Goal: Information Seeking & Learning: Learn about a topic

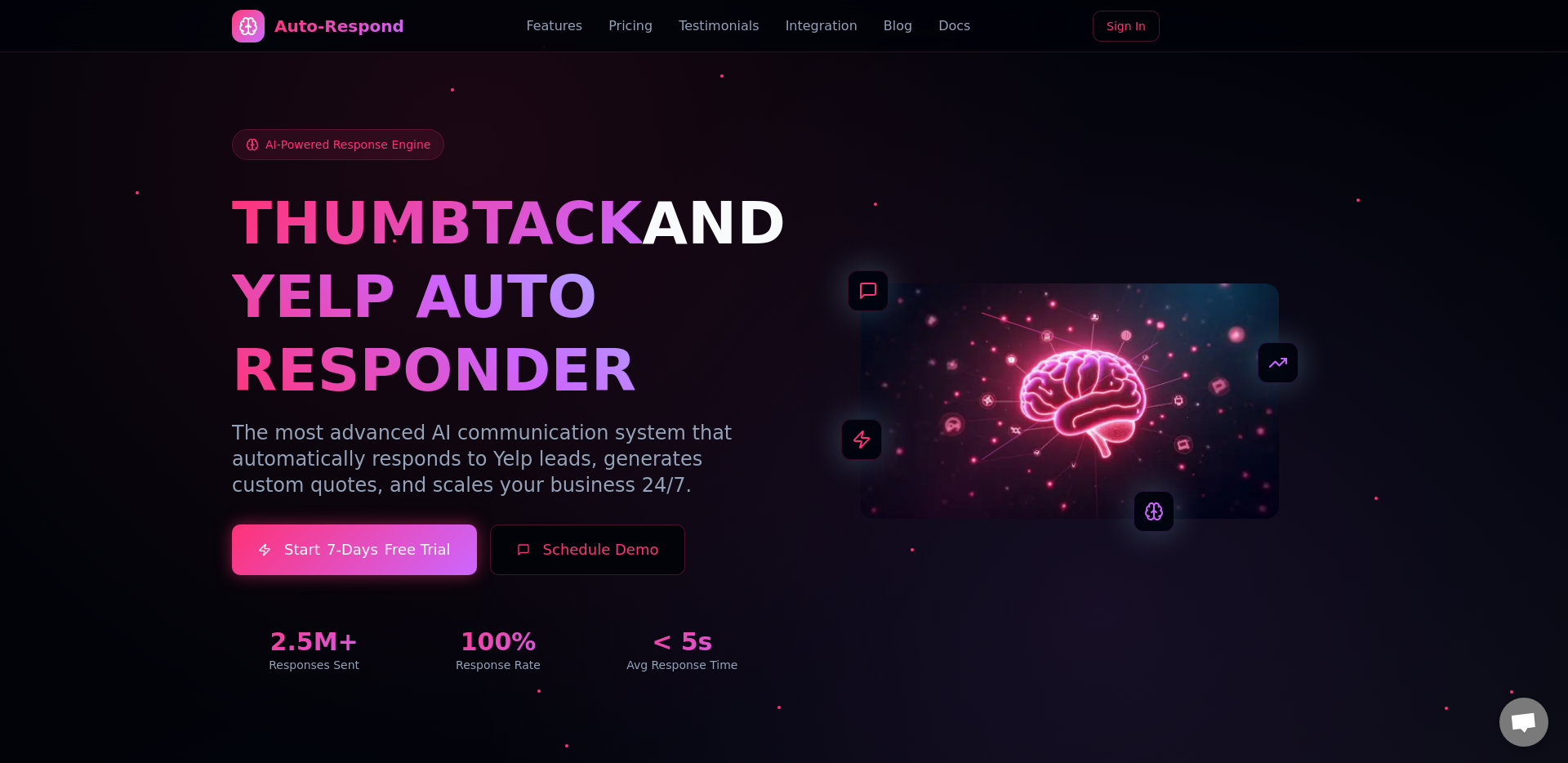
click at [886, 20] on link "Blog" at bounding box center [898, 26] width 29 height 19
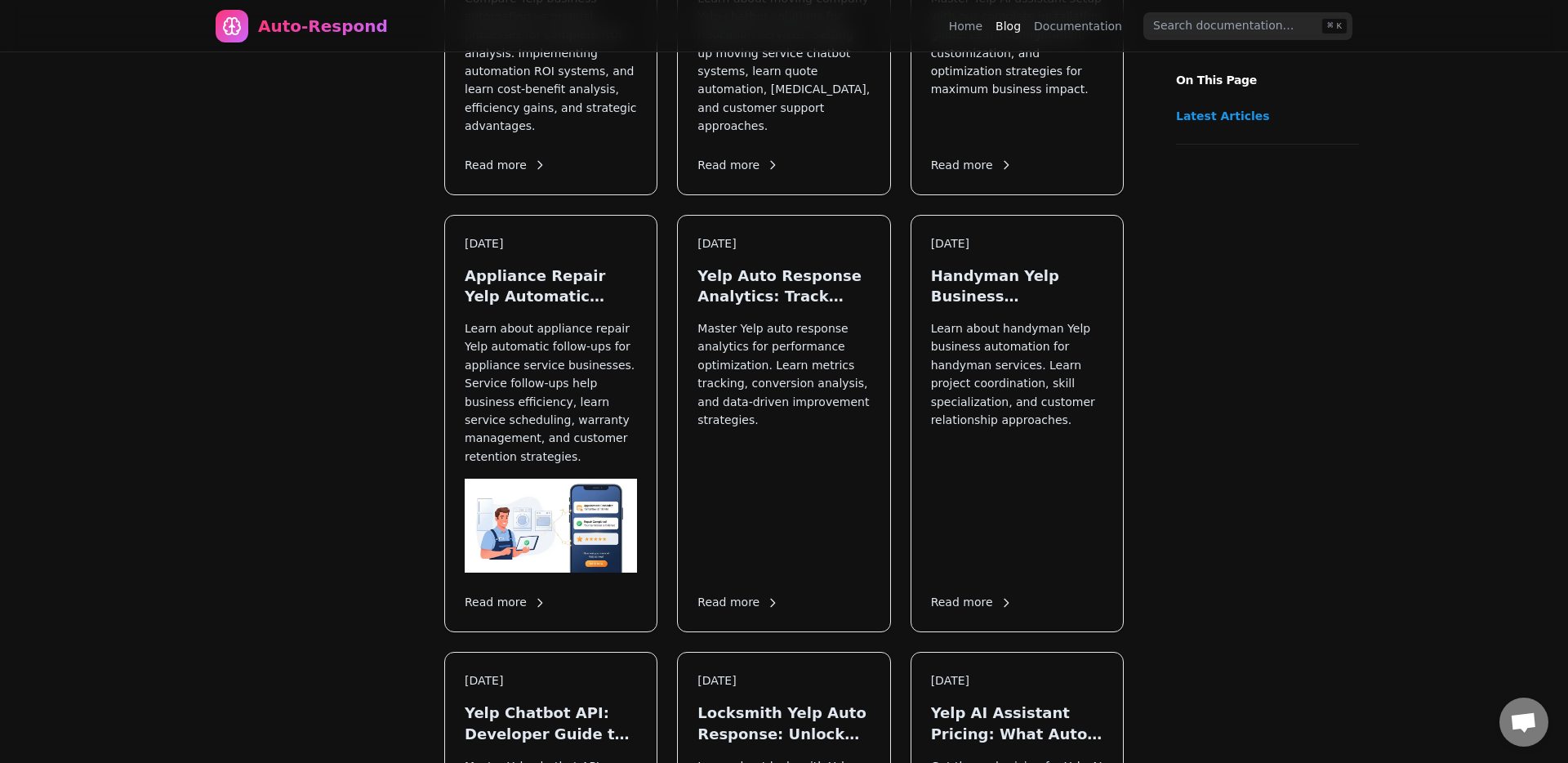
scroll to position [5856, 0]
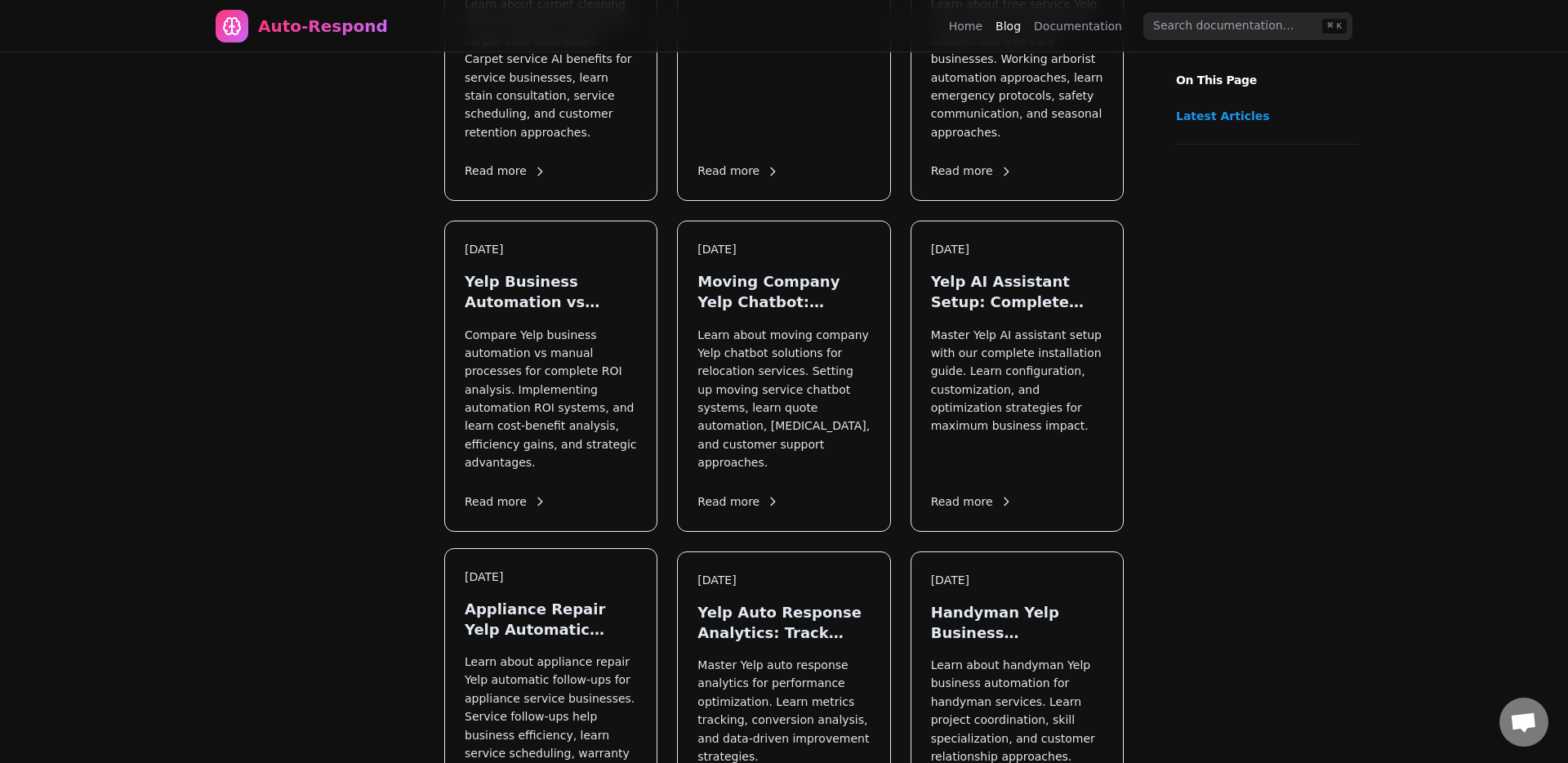
click at [578, 652] on p "Learn about appliance repair Yelp automatic follow-ups for appliance service bu…" at bounding box center [550, 725] width 172 height 146
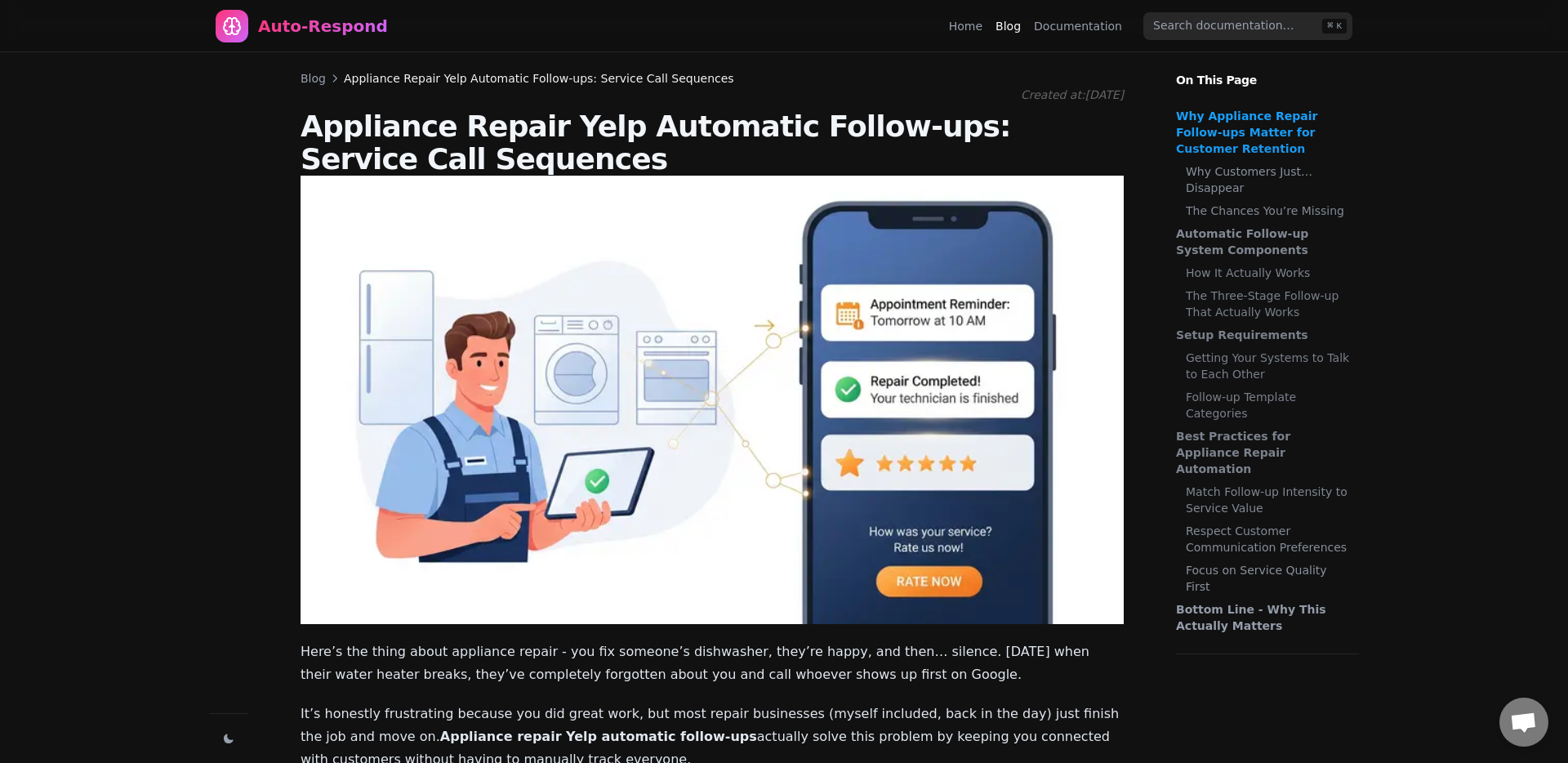
scroll to position [5856, 0]
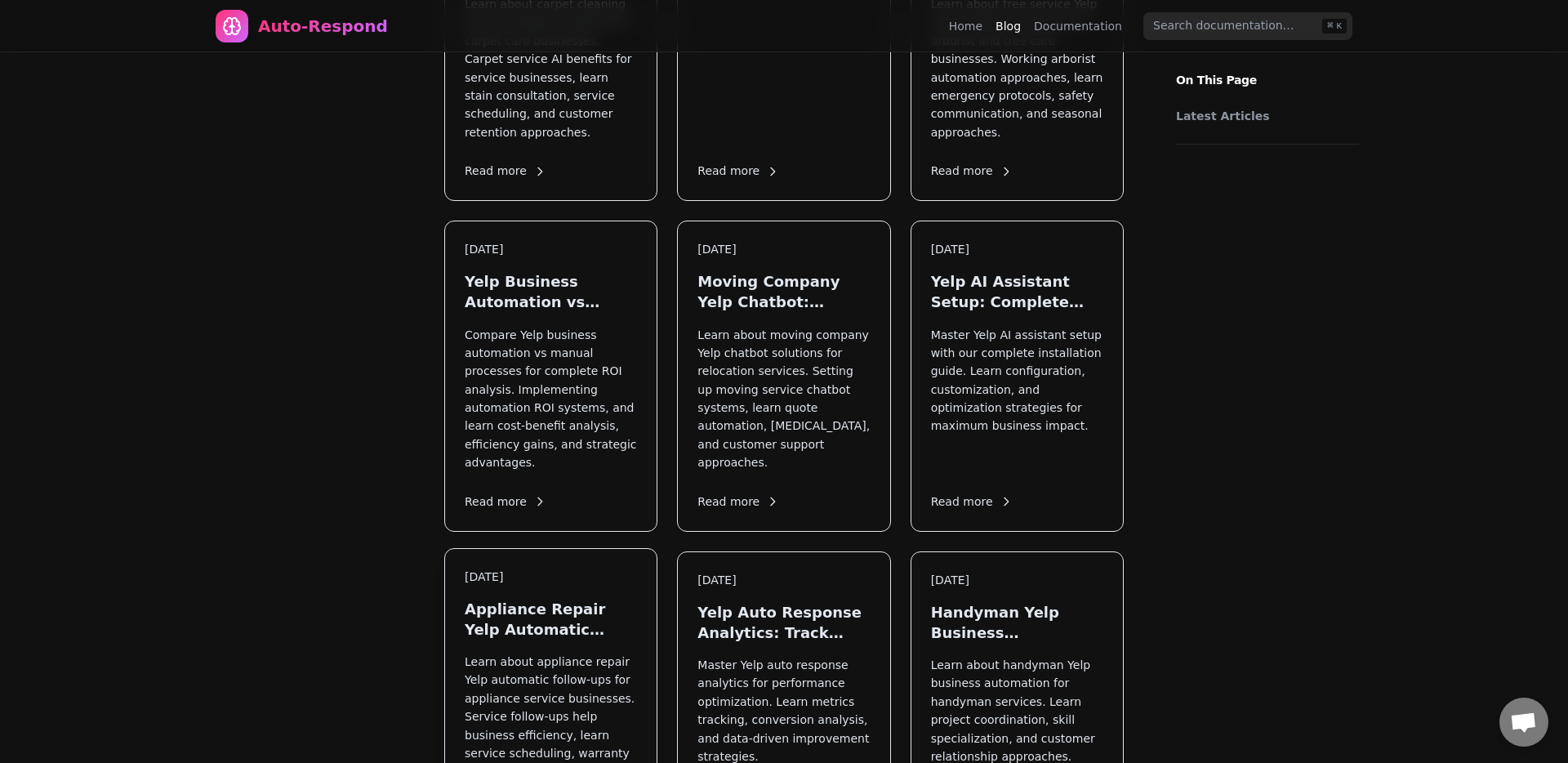
click at [652, 549] on div "[DATE] Appliance Repair Yelp Automatic Follow-ups: Service Call Sequences Learn…" at bounding box center [551, 757] width 212 height 417
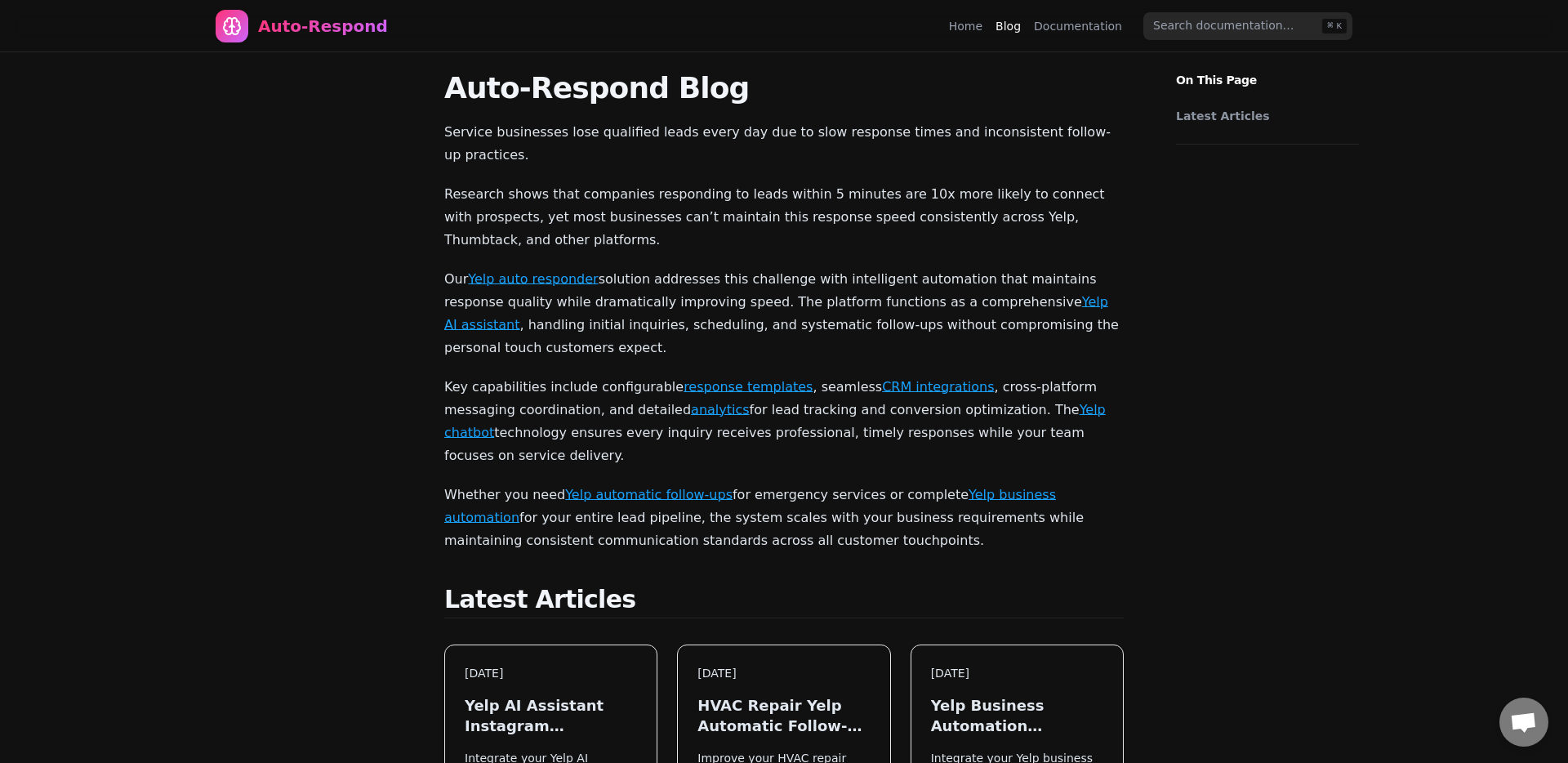
scroll to position [5856, 0]
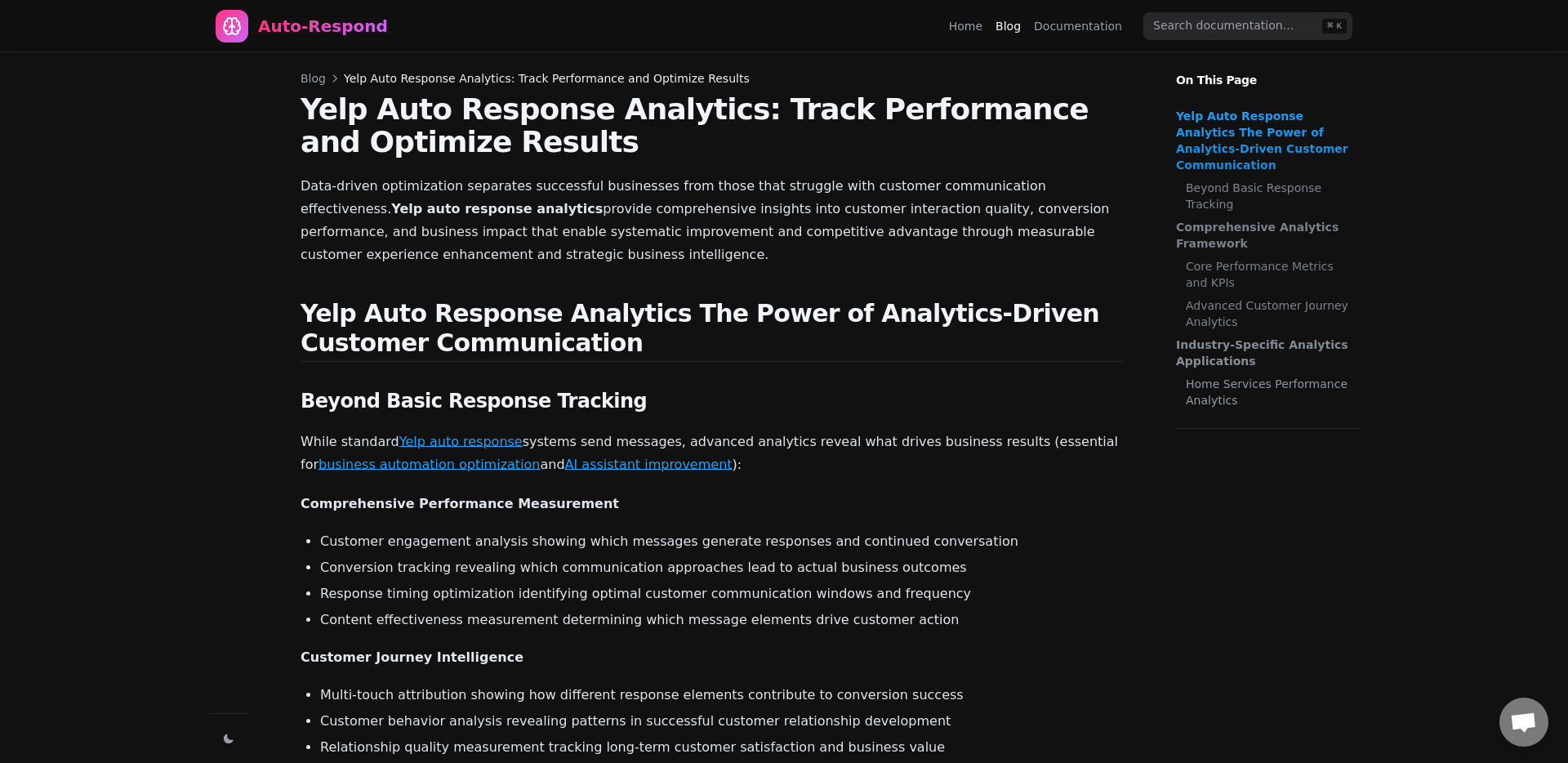
scroll to position [5800, 0]
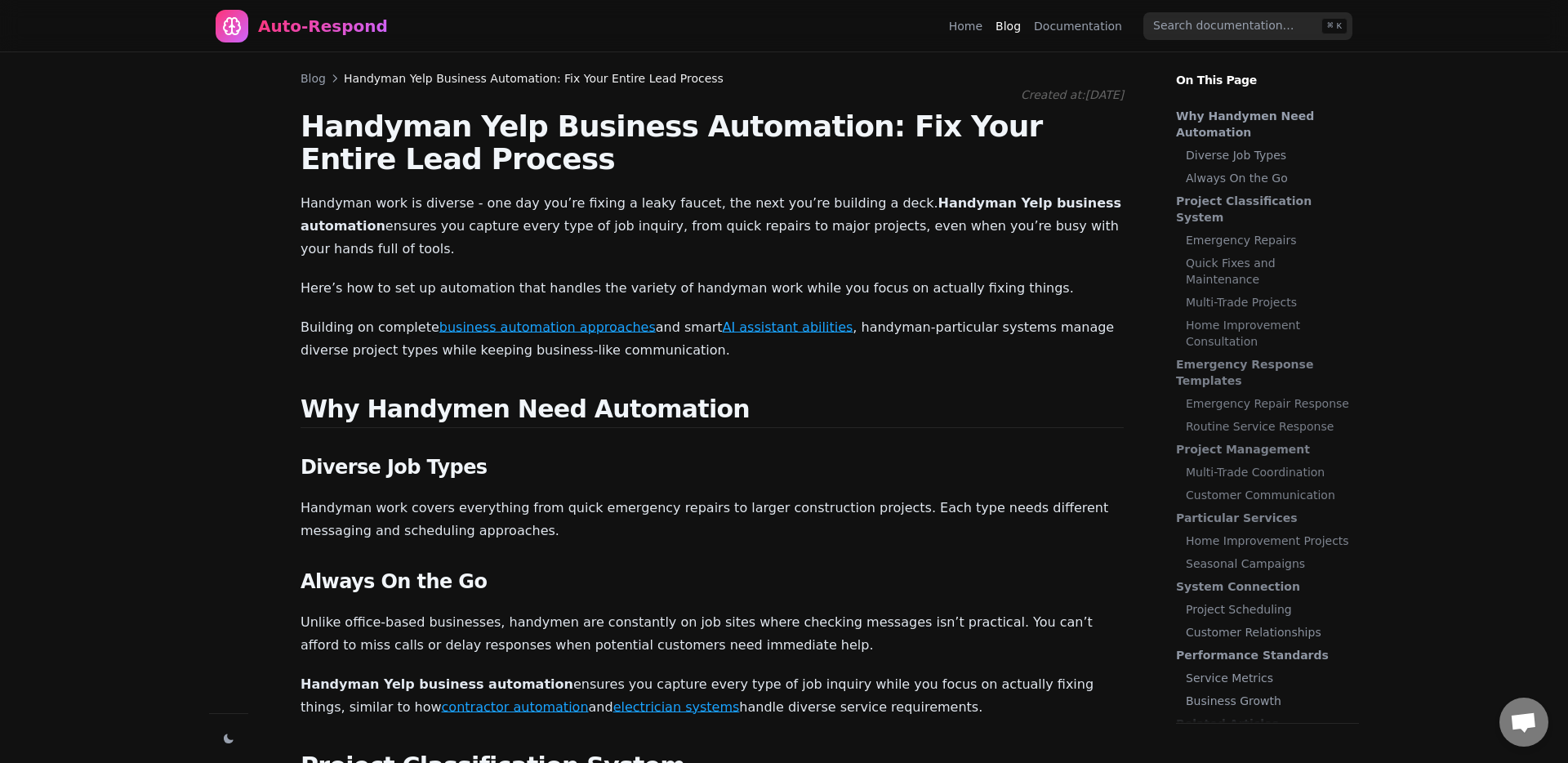
scroll to position [14066, 0]
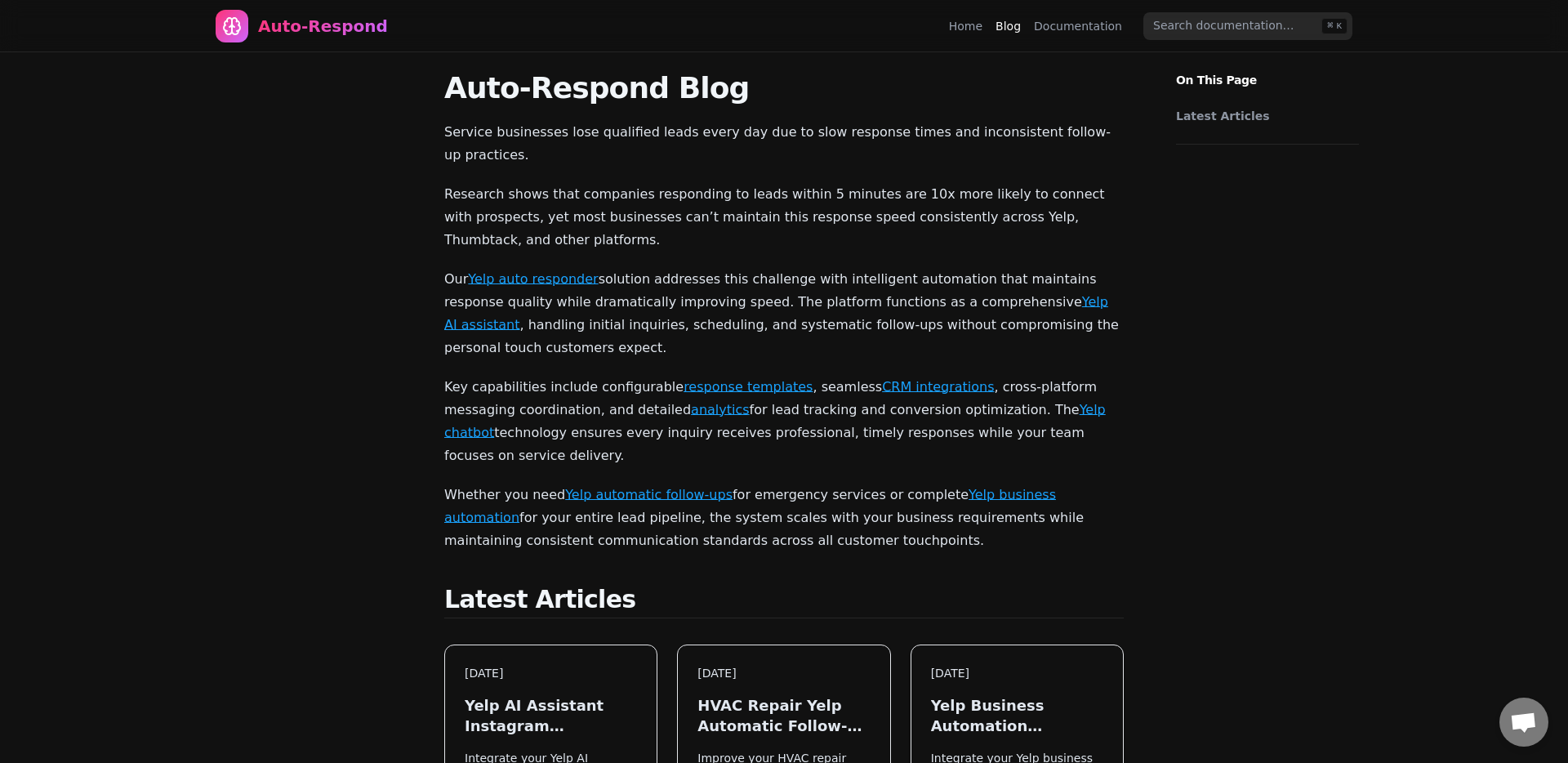
scroll to position [5800, 0]
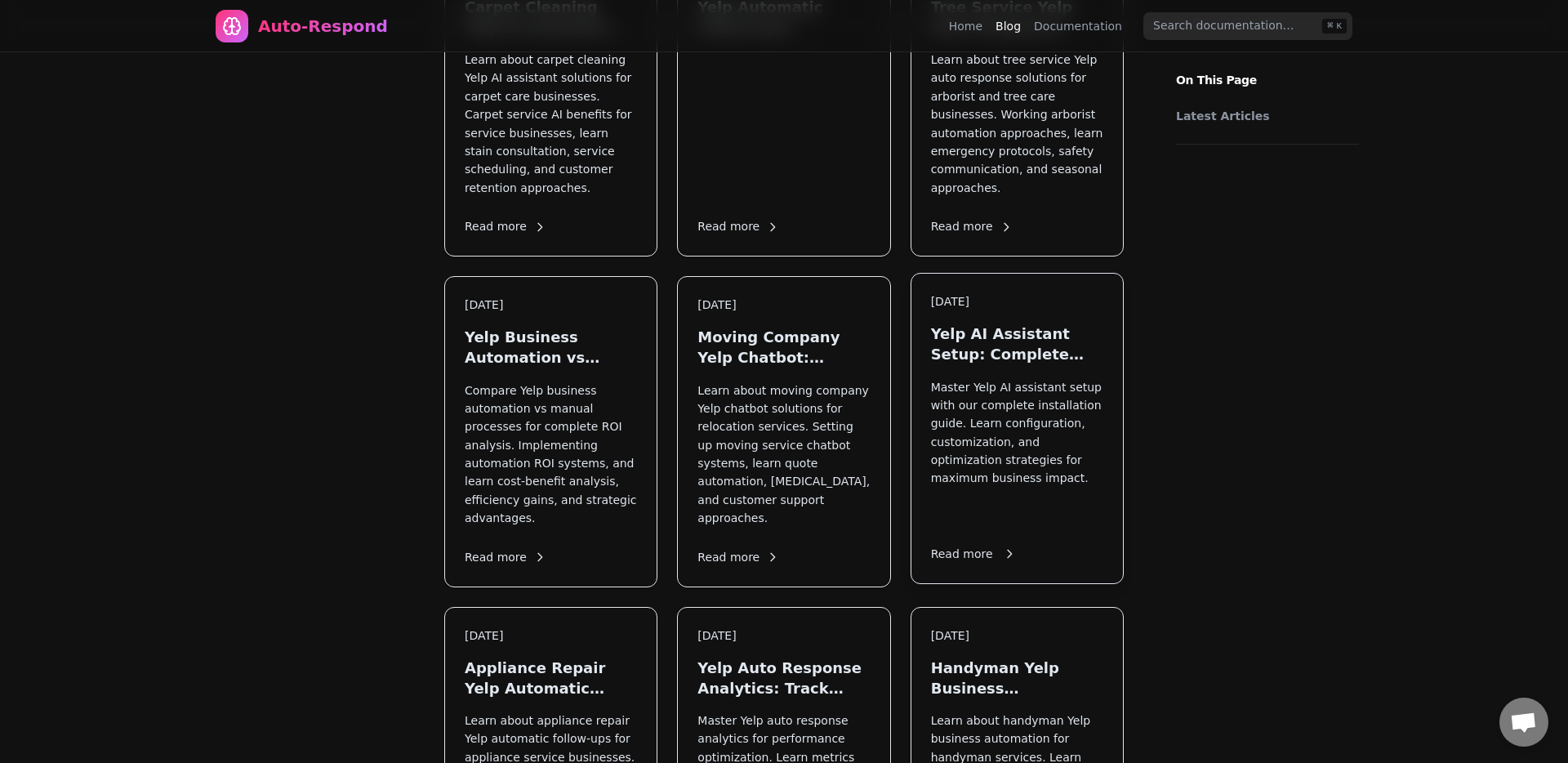
click at [939, 378] on p "Master Yelp AI assistant setup with our complete installation guide. Learn conf…" at bounding box center [1017, 451] width 172 height 146
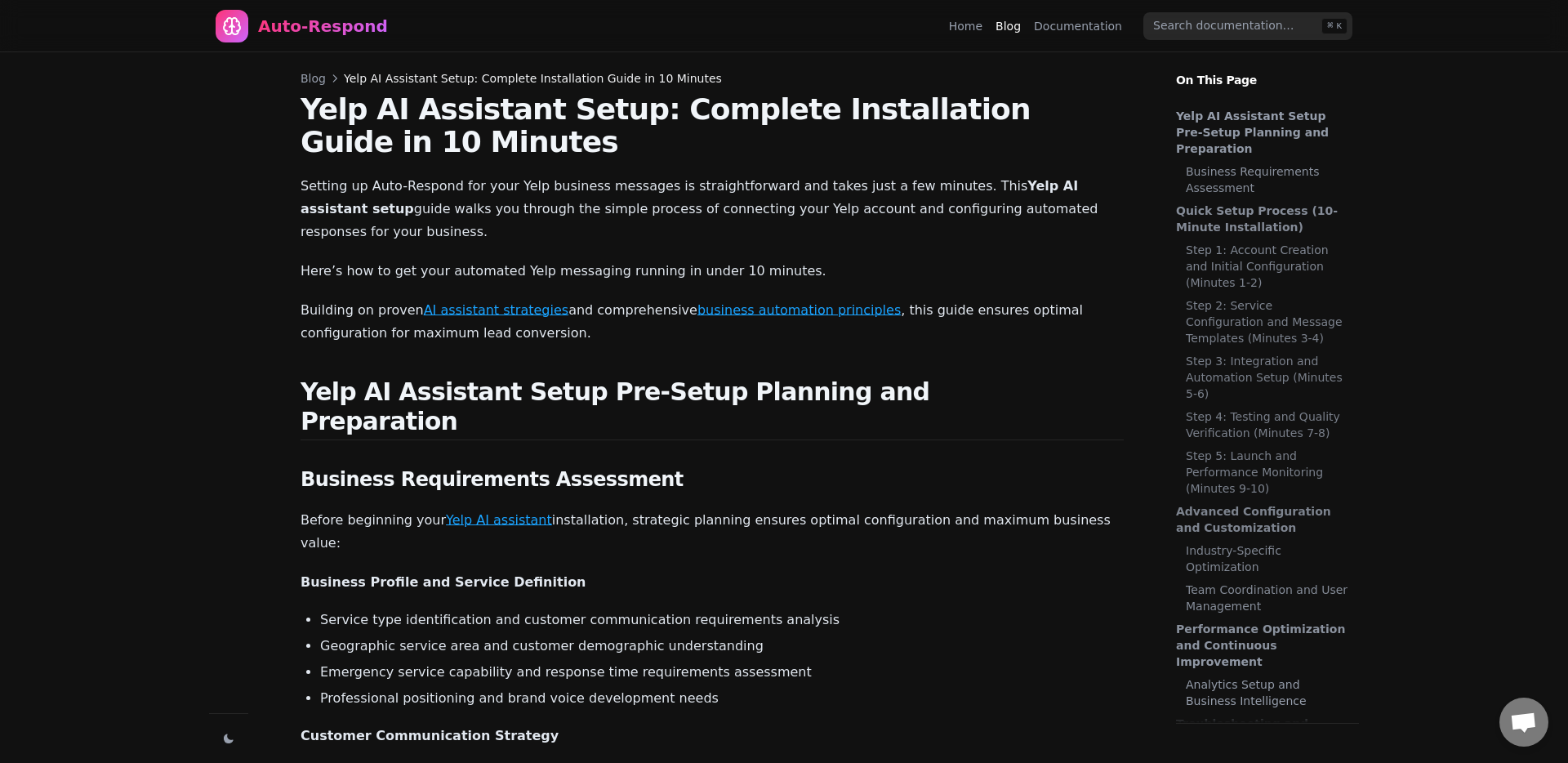
scroll to position [14066, 0]
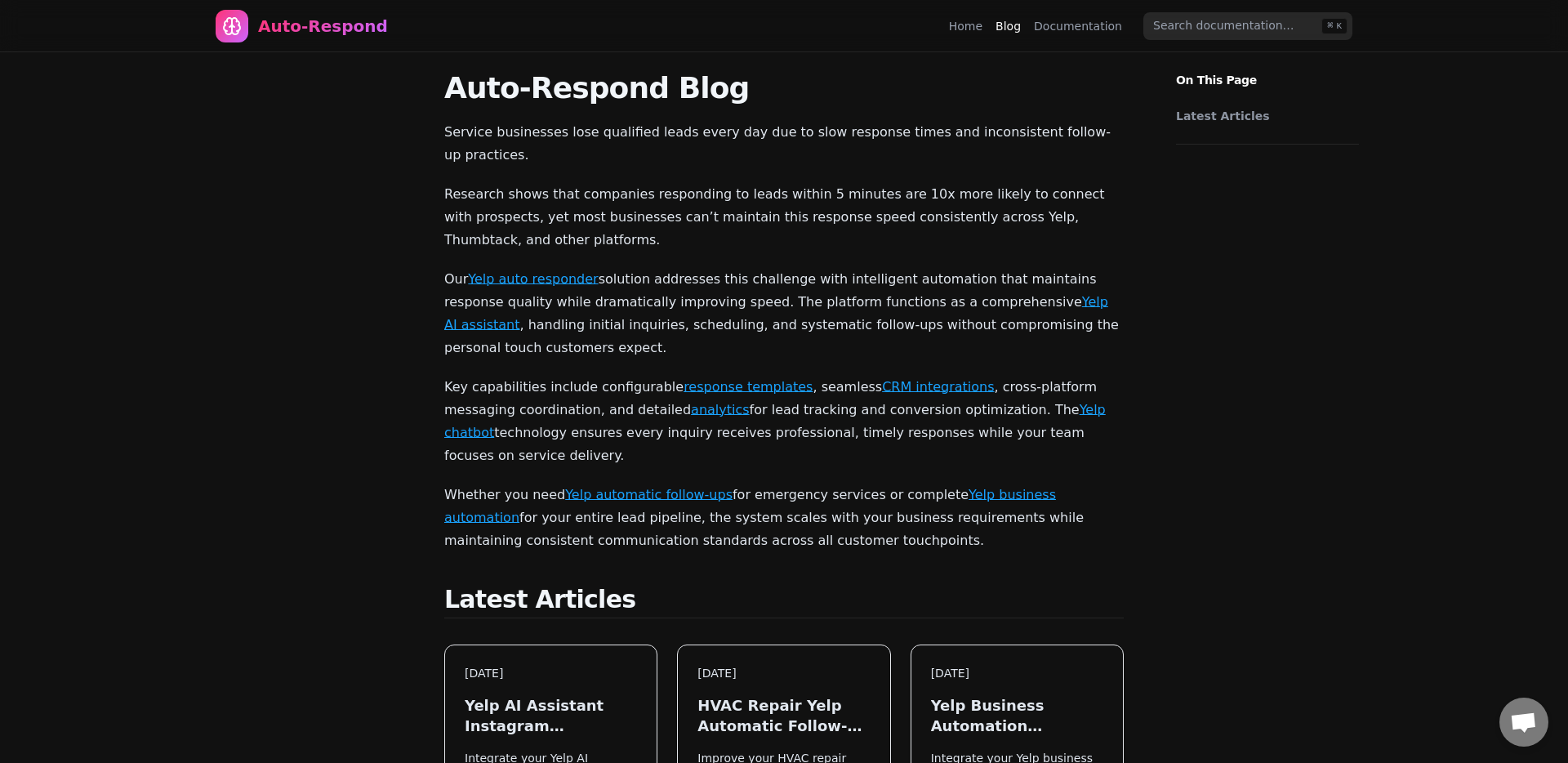
scroll to position [5792, 0]
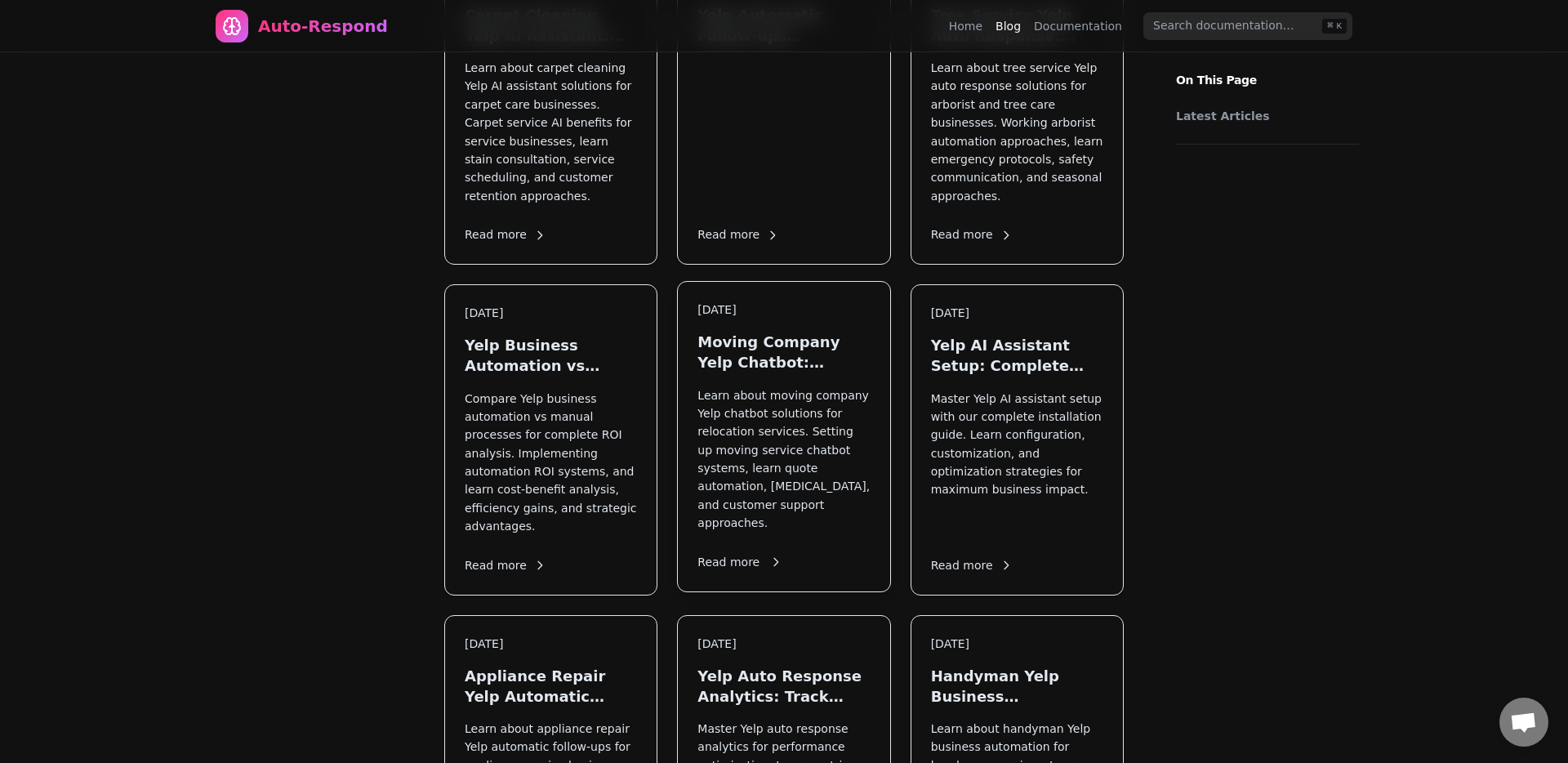
click at [889, 281] on div "[DATE] Moving Company Yelp Chatbot: Relocate Your Lead Strategy Learn about mov…" at bounding box center [784, 437] width 214 height 312
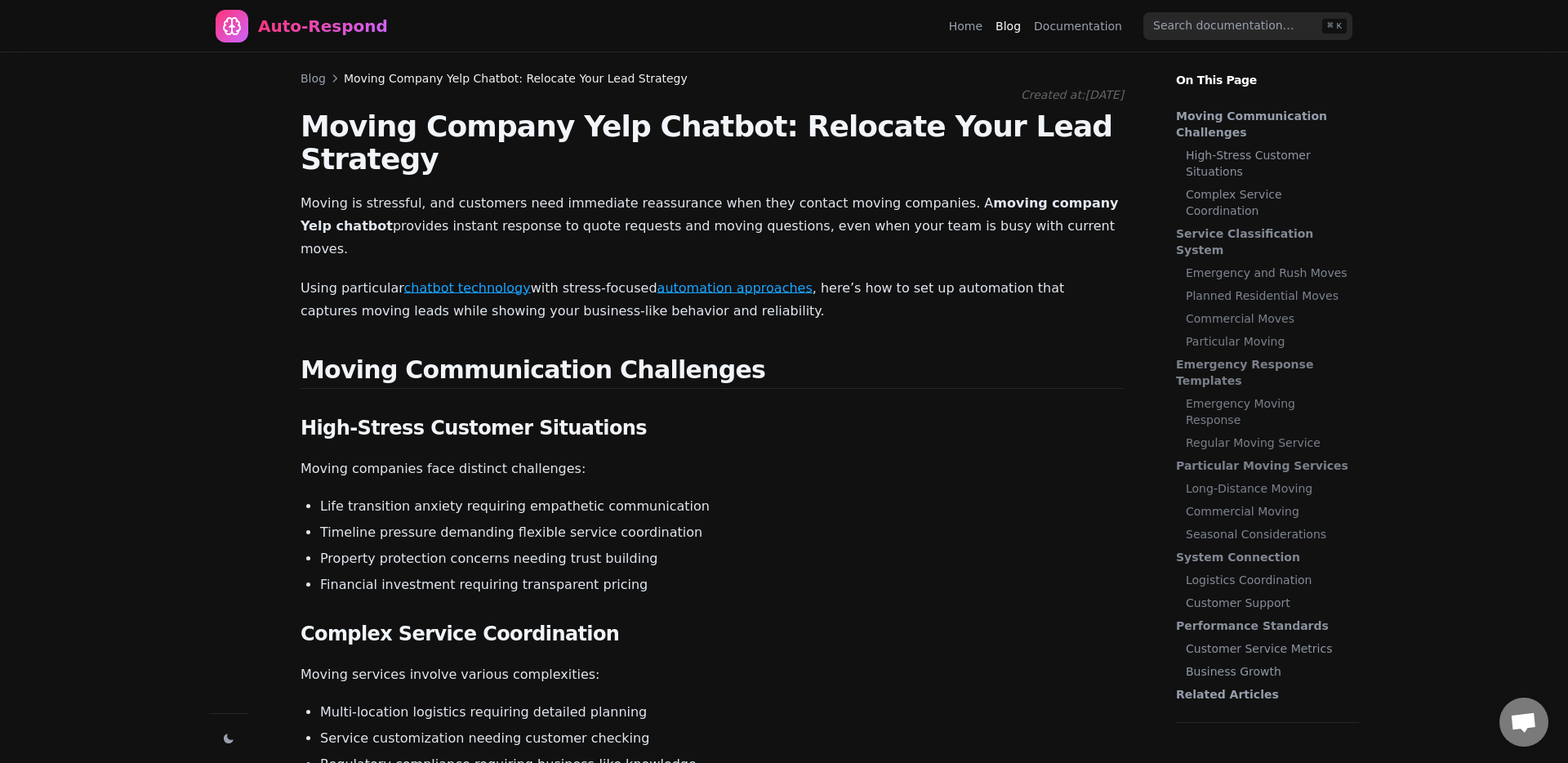
scroll to position [14066, 0]
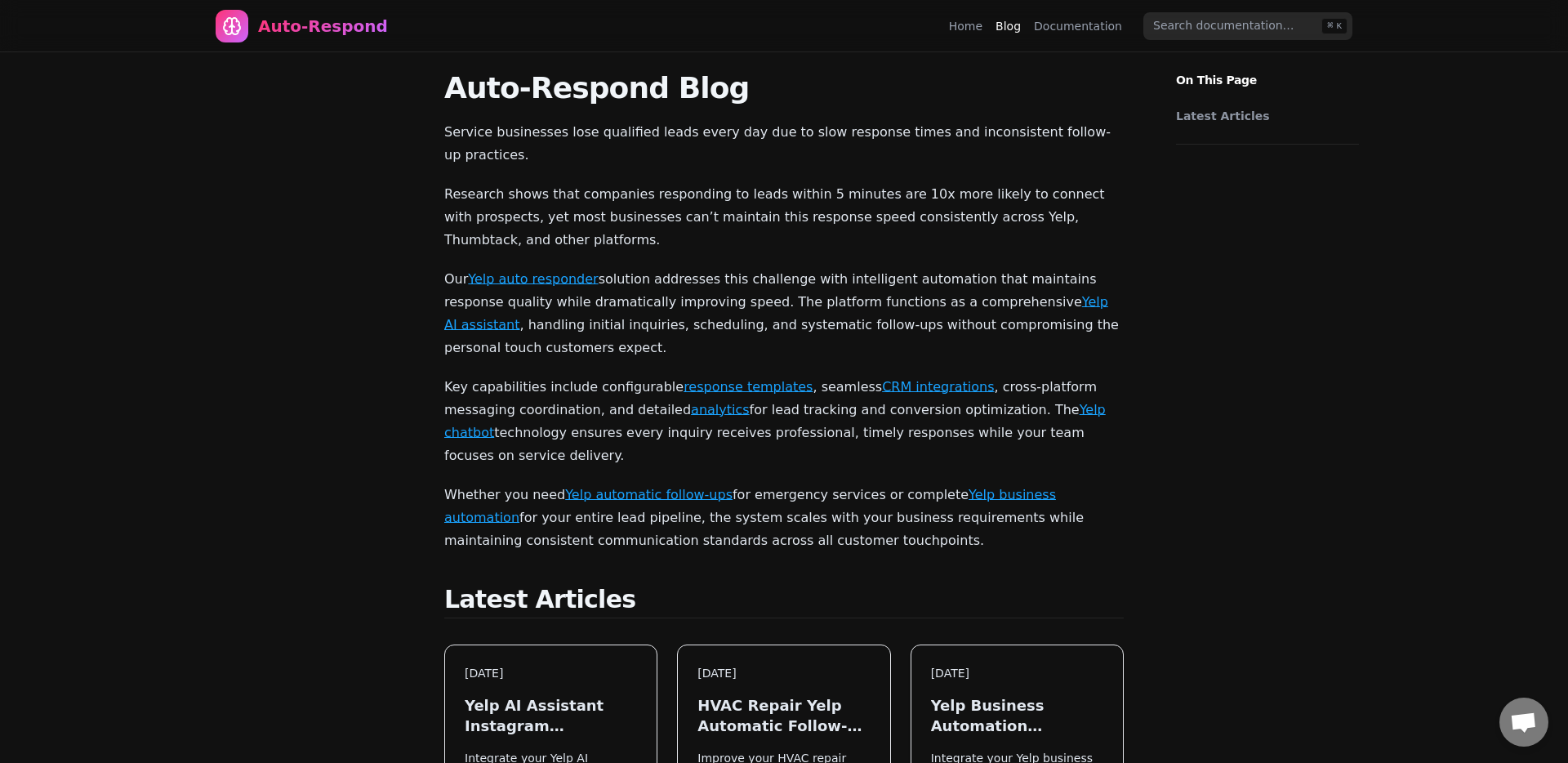
scroll to position [5792, 0]
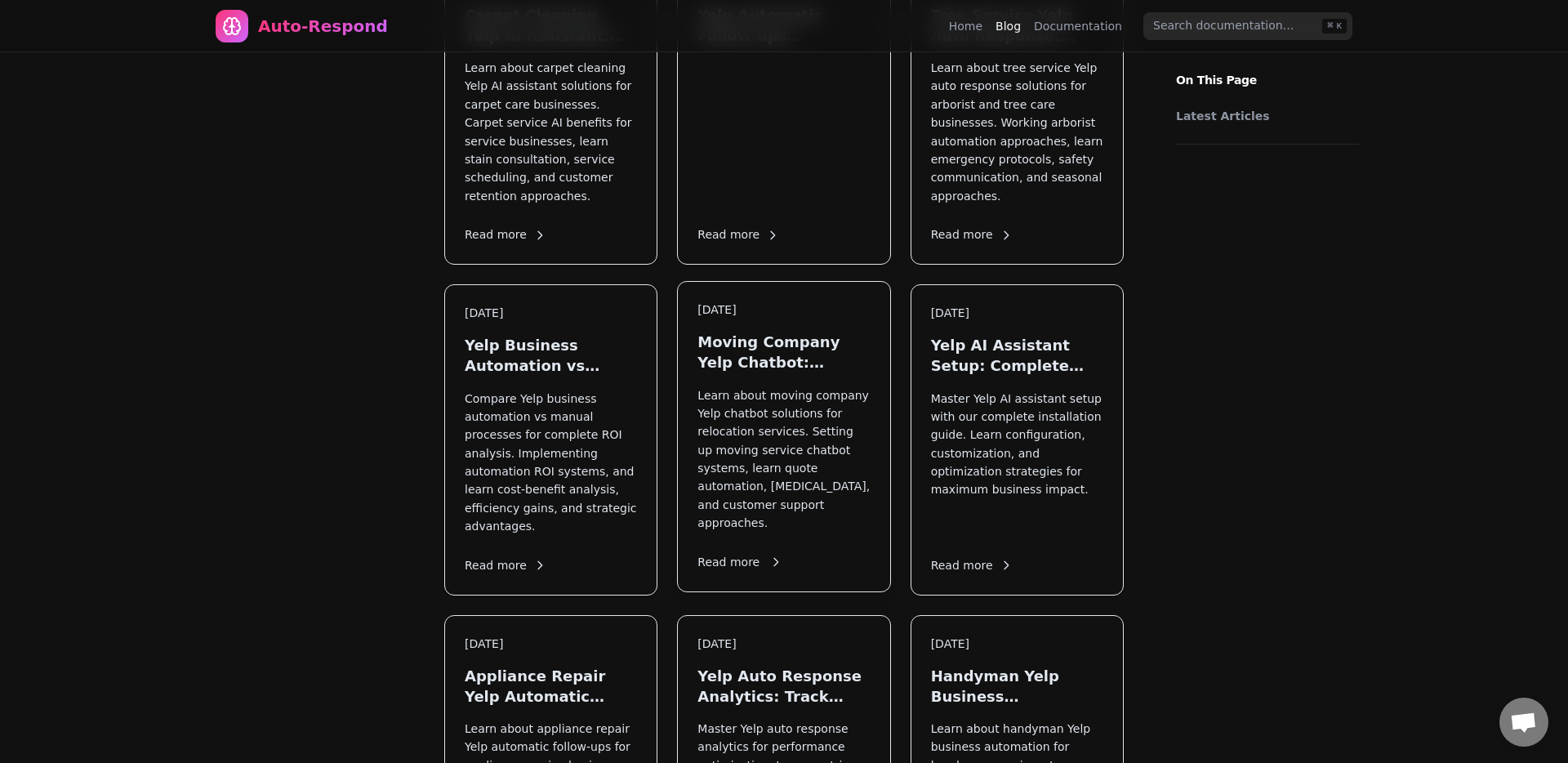
click at [764, 387] on p "Learn about moving company Yelp chatbot solutions for relocation services. Sett…" at bounding box center [783, 460] width 172 height 146
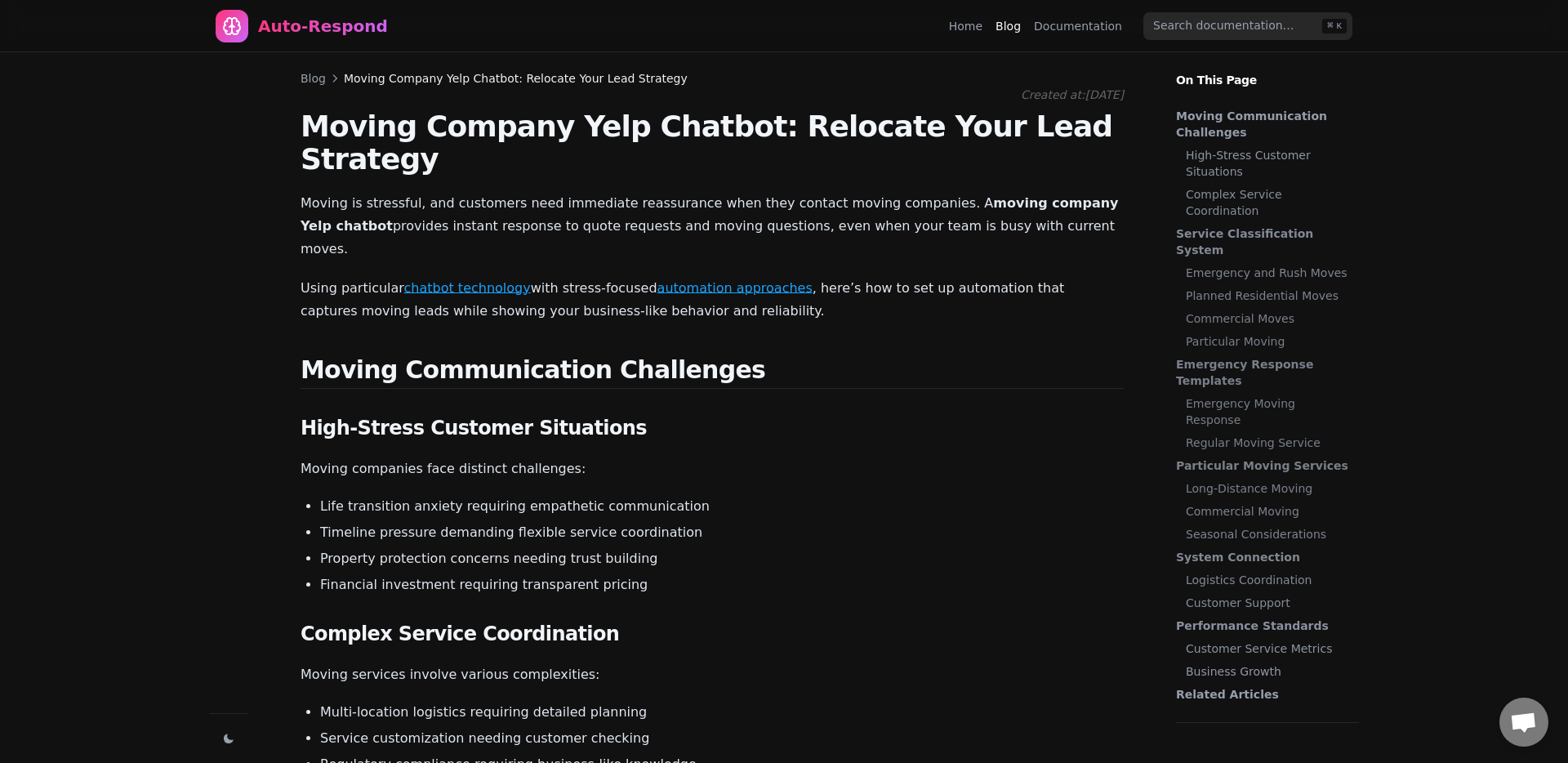
scroll to position [14066, 0]
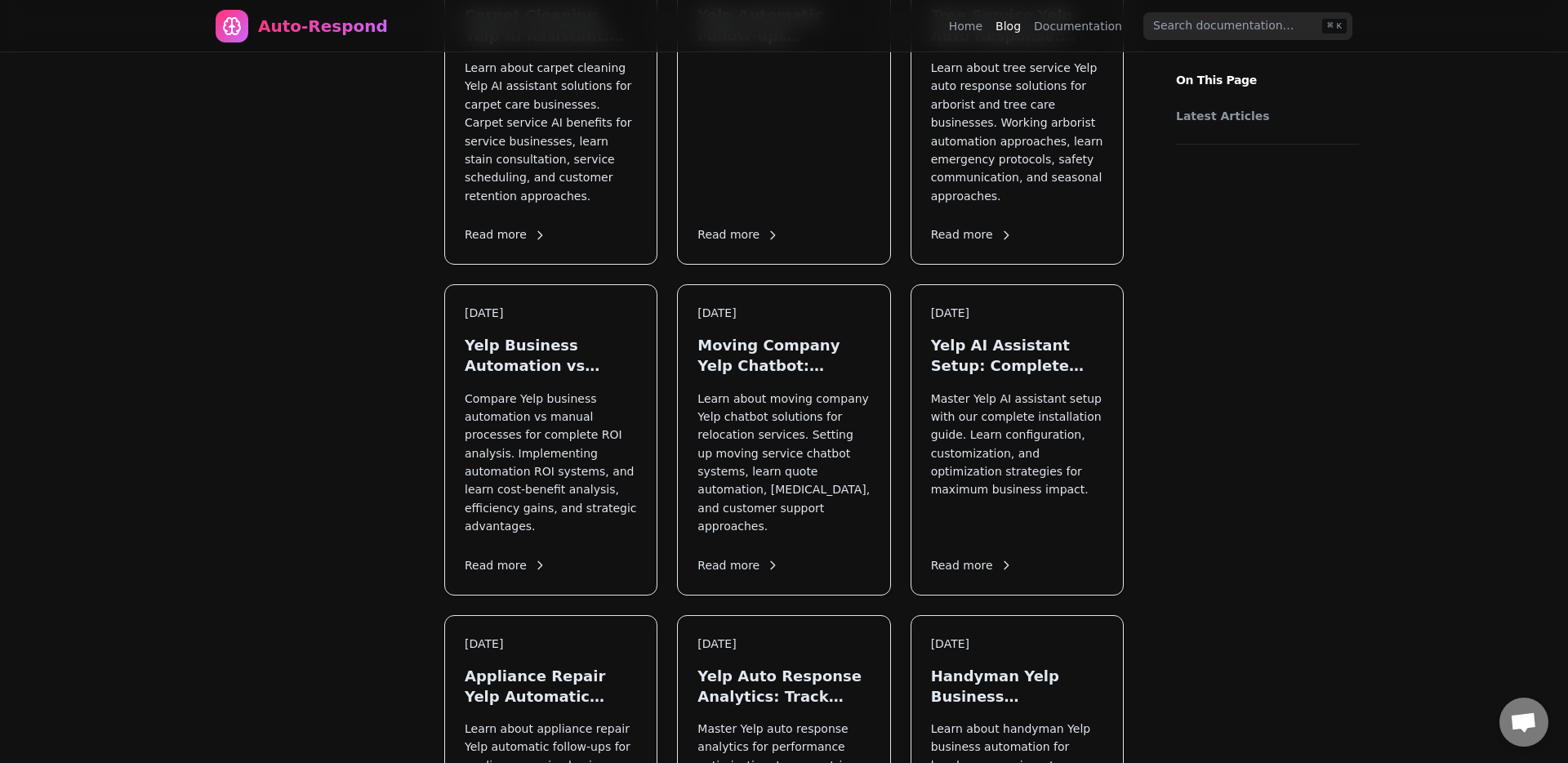
scroll to position [5635, 0]
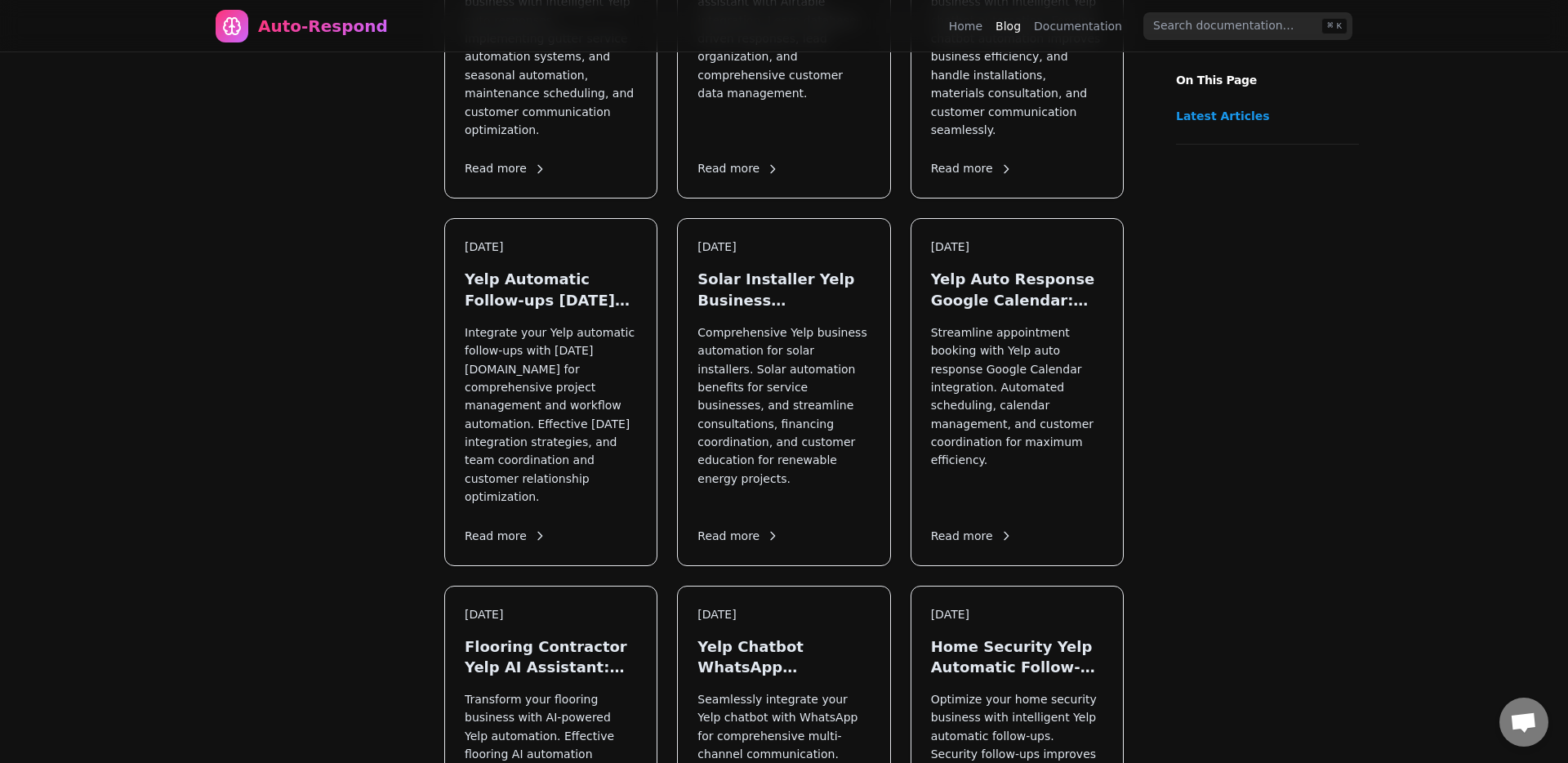
scroll to position [1879, 0]
